Goal: Information Seeking & Learning: Understand process/instructions

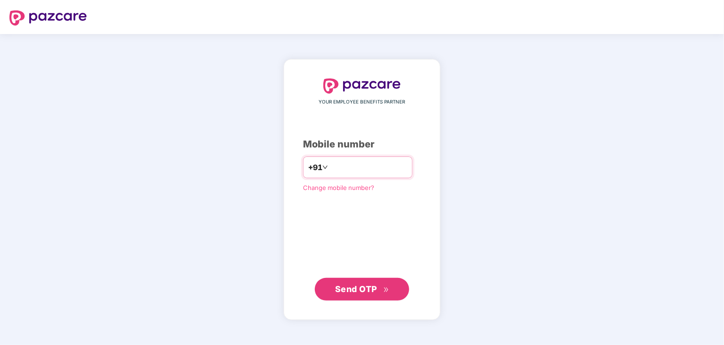
click at [359, 180] on div "YOUR EMPLOYEE BENEFITS PARTNER Mobile number +91 Change mobile number? Send OTP" at bounding box center [362, 189] width 118 height 222
click at [351, 166] on input "number" at bounding box center [368, 167] width 77 height 15
type input "**********"
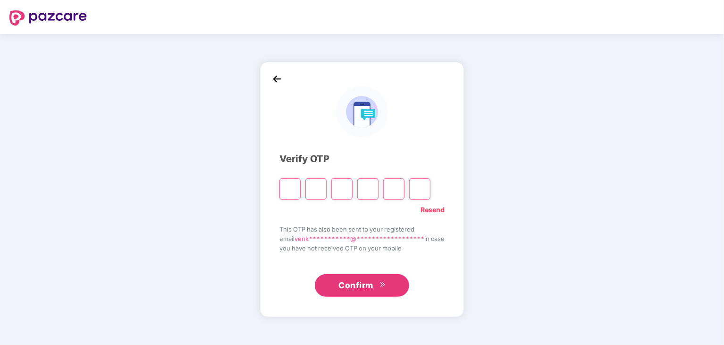
type input "*"
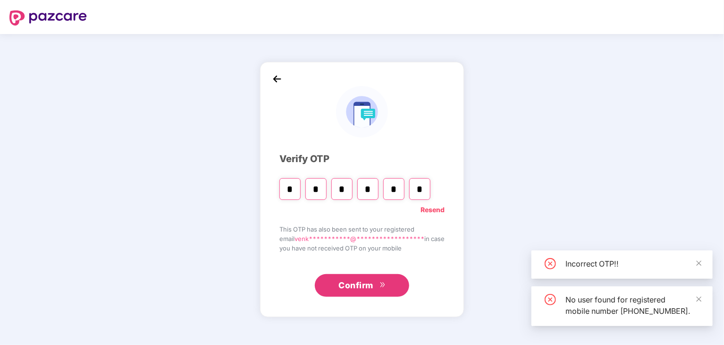
type input "*"
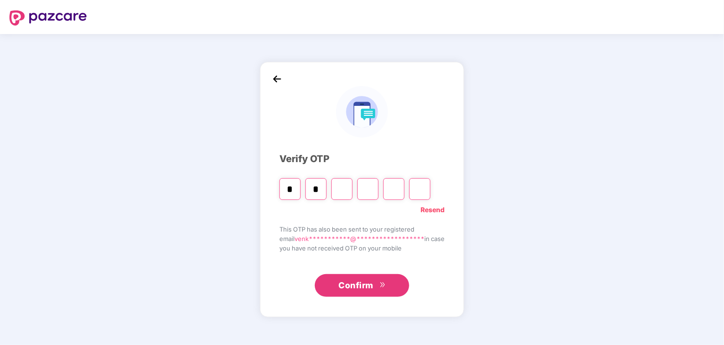
type input "*"
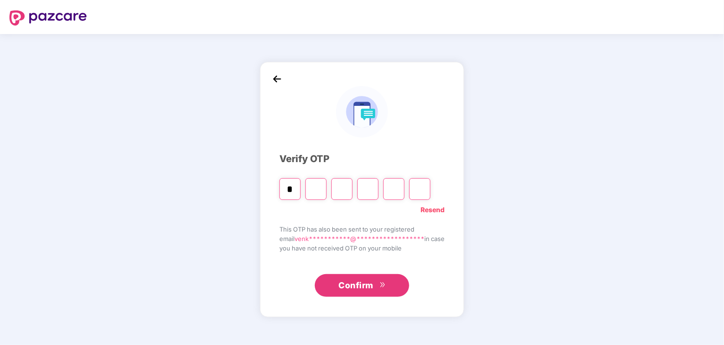
type input "*"
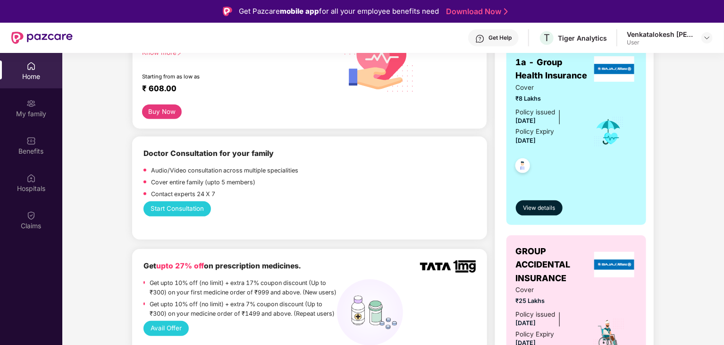
scroll to position [170, 0]
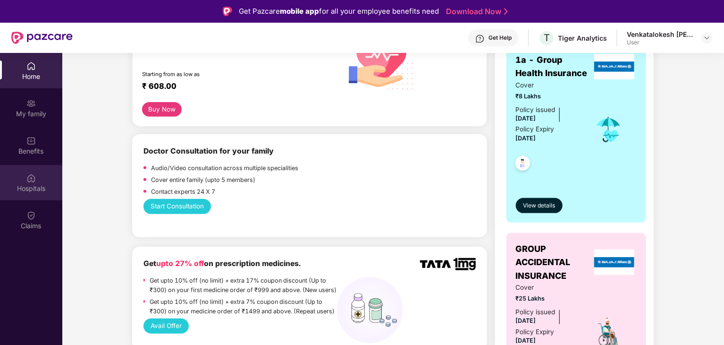
click at [42, 187] on div "Hospitals" at bounding box center [31, 188] width 62 height 9
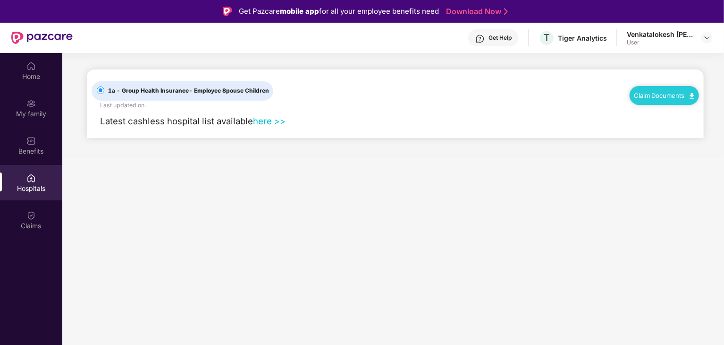
click at [277, 123] on link "here >>" at bounding box center [269, 121] width 33 height 10
click at [28, 148] on div "Benefits" at bounding box center [31, 150] width 62 height 9
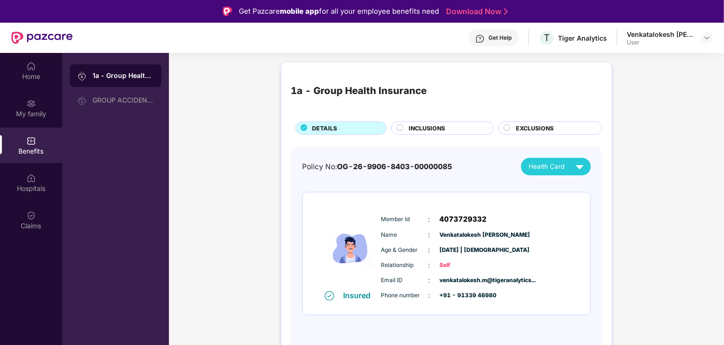
click at [522, 128] on span "EXCLUSIONS" at bounding box center [535, 128] width 38 height 9
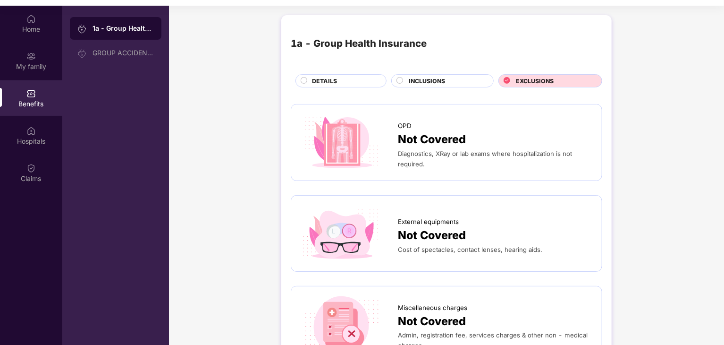
scroll to position [53, 0]
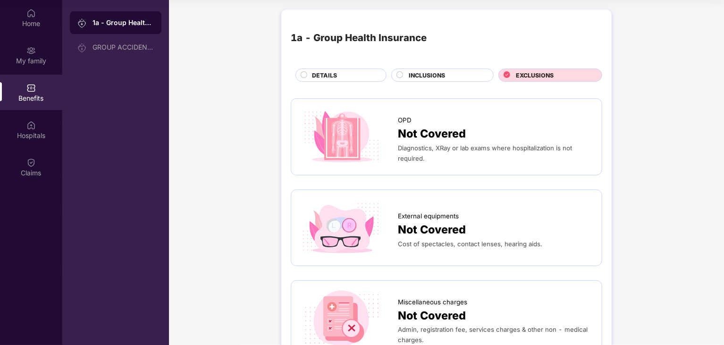
click at [334, 81] on div "DETAILS" at bounding box center [344, 76] width 74 height 10
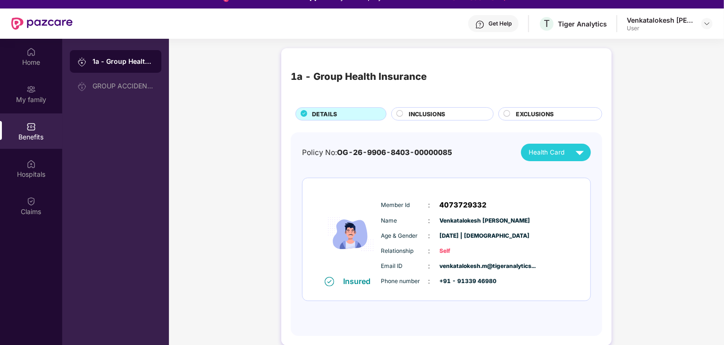
scroll to position [13, 0]
